Goal: Information Seeking & Learning: Learn about a topic

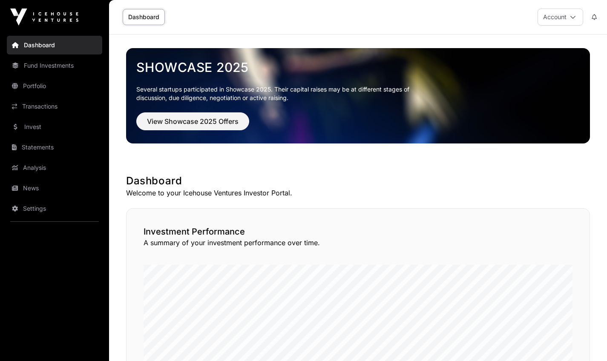
click at [35, 83] on link "Portfolio" at bounding box center [54, 86] width 95 height 19
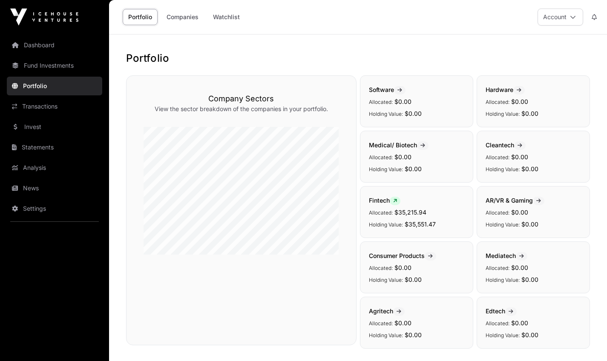
click at [575, 18] on icon at bounding box center [573, 17] width 6 height 6
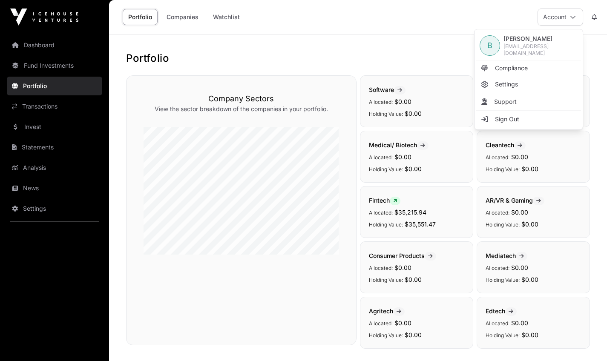
click at [526, 67] on span "Compliance" at bounding box center [511, 68] width 33 height 9
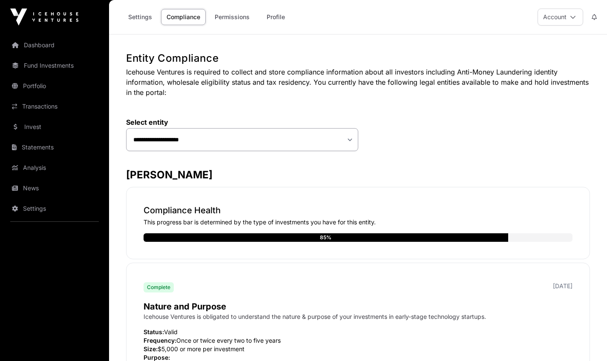
click at [58, 67] on link "Fund Investments" at bounding box center [54, 65] width 95 height 19
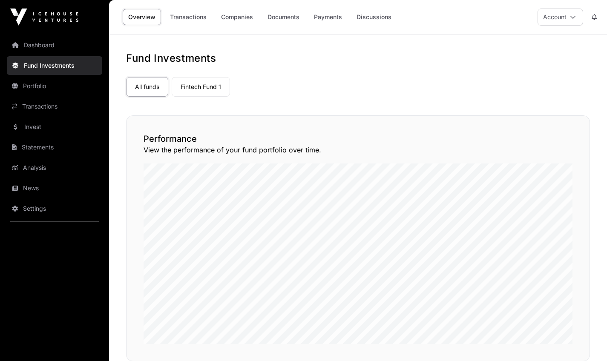
click at [219, 90] on link "Fintech Fund 1" at bounding box center [201, 87] width 58 height 20
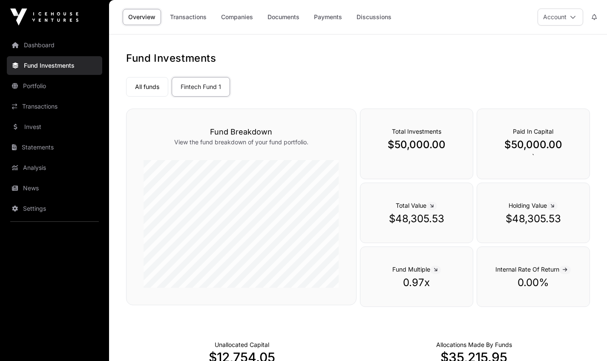
click at [191, 17] on link "Transactions" at bounding box center [188, 17] width 48 height 16
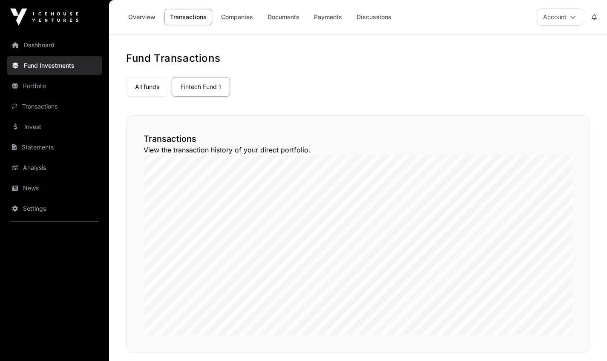
click at [244, 18] on link "Companies" at bounding box center [237, 17] width 43 height 16
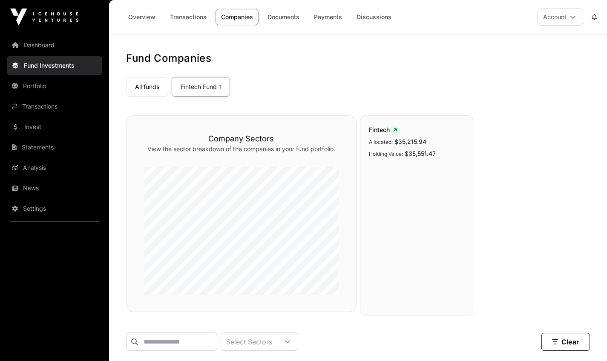
click at [293, 17] on link "Documents" at bounding box center [283, 17] width 43 height 16
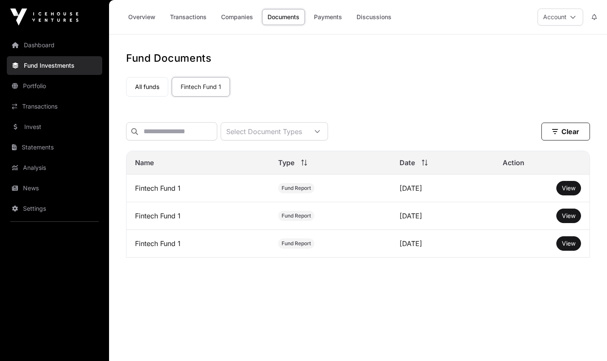
click at [198, 20] on link "Transactions" at bounding box center [188, 17] width 48 height 16
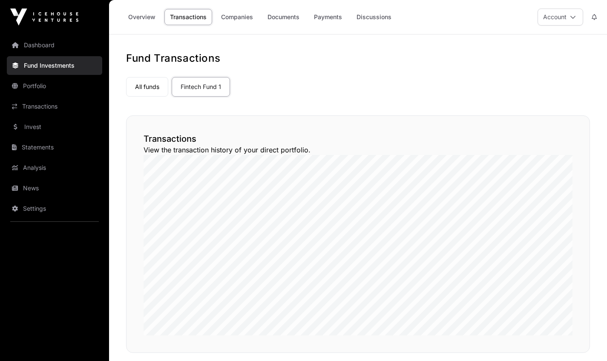
click at [149, 17] on link "Overview" at bounding box center [142, 17] width 38 height 16
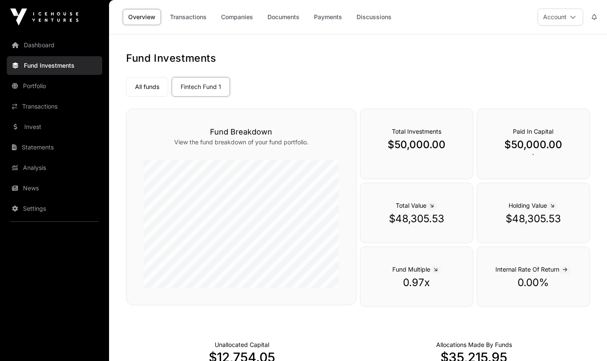
click at [576, 19] on button "Account" at bounding box center [561, 17] width 46 height 17
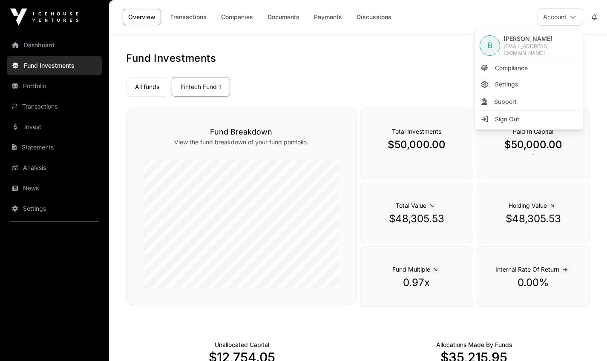
click at [288, 19] on link "Documents" at bounding box center [283, 17] width 43 height 16
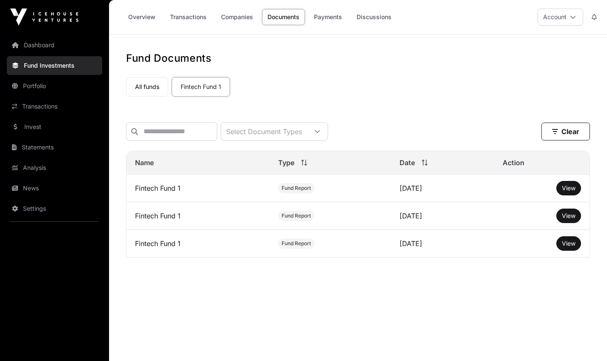
click at [320, 133] on icon at bounding box center [317, 131] width 5 height 3
click at [372, 95] on div "All funds Fintech Fund 1" at bounding box center [358, 85] width 464 height 23
click at [568, 247] on span "View" at bounding box center [569, 243] width 14 height 7
